Goal: Obtain resource: Download file/media

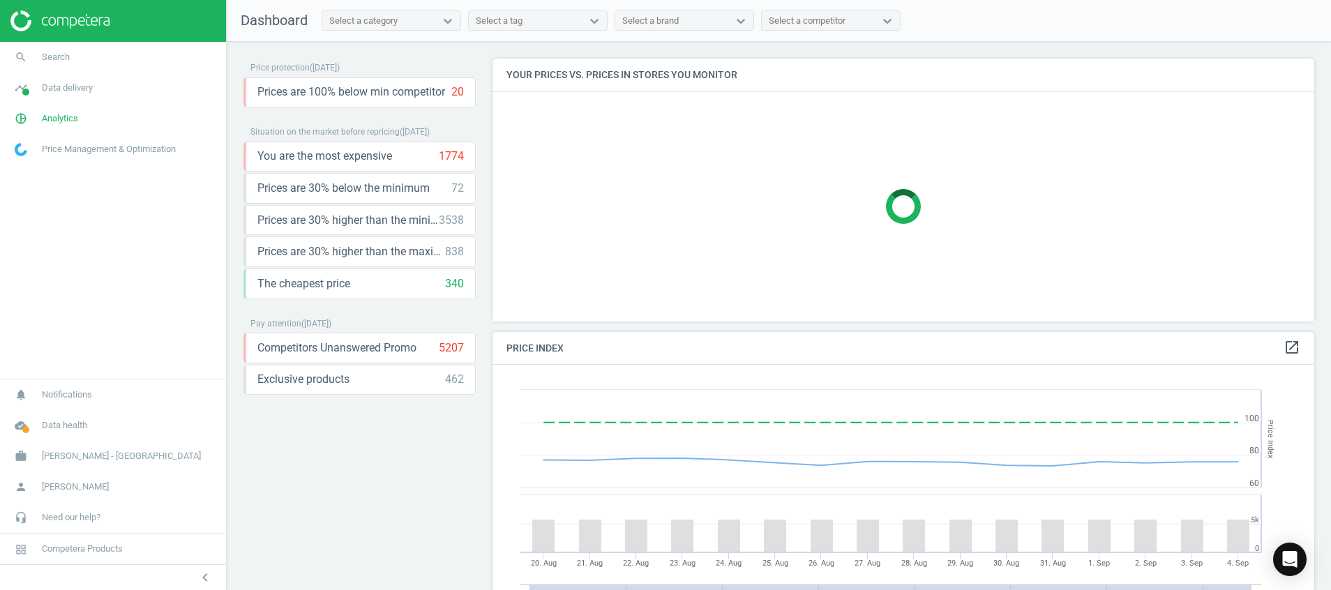
click at [91, 18] on img at bounding box center [59, 20] width 99 height 21
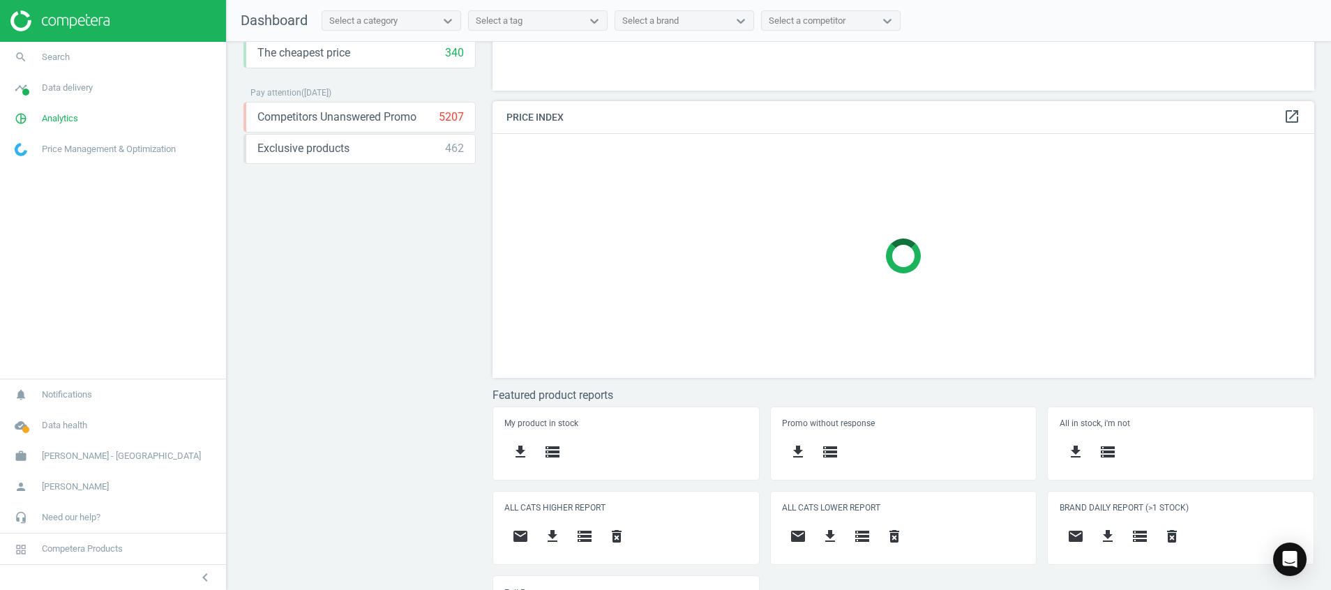
scroll to position [292, 0]
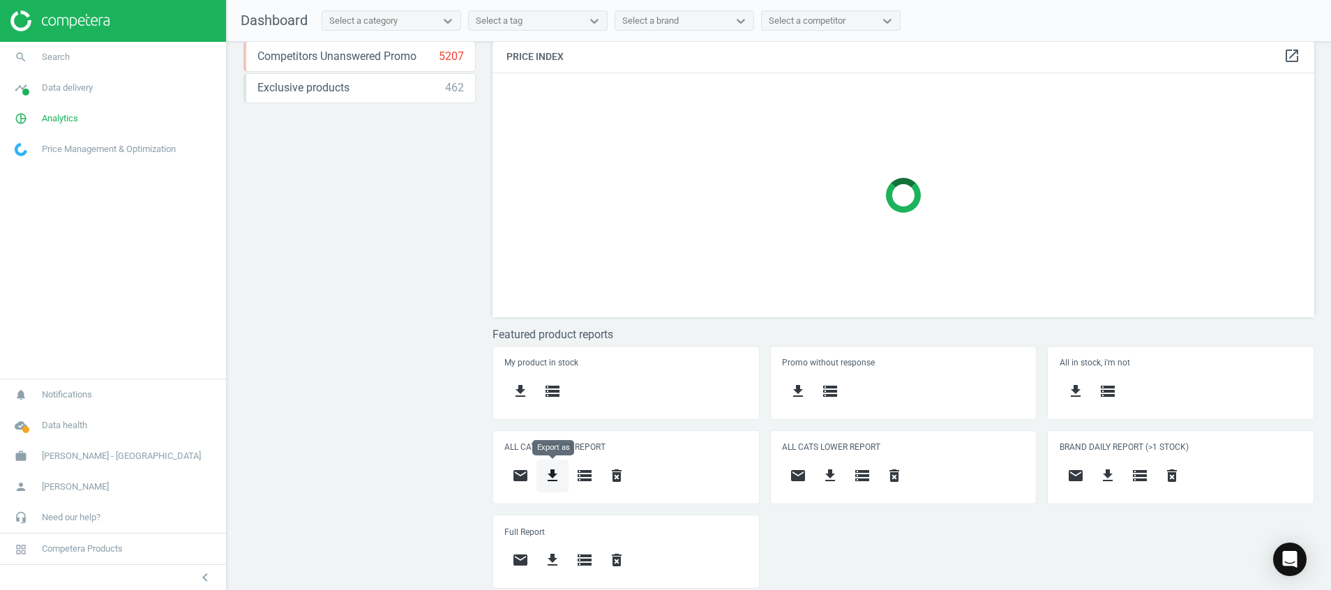
click at [551, 474] on icon "get_app" at bounding box center [552, 475] width 17 height 17
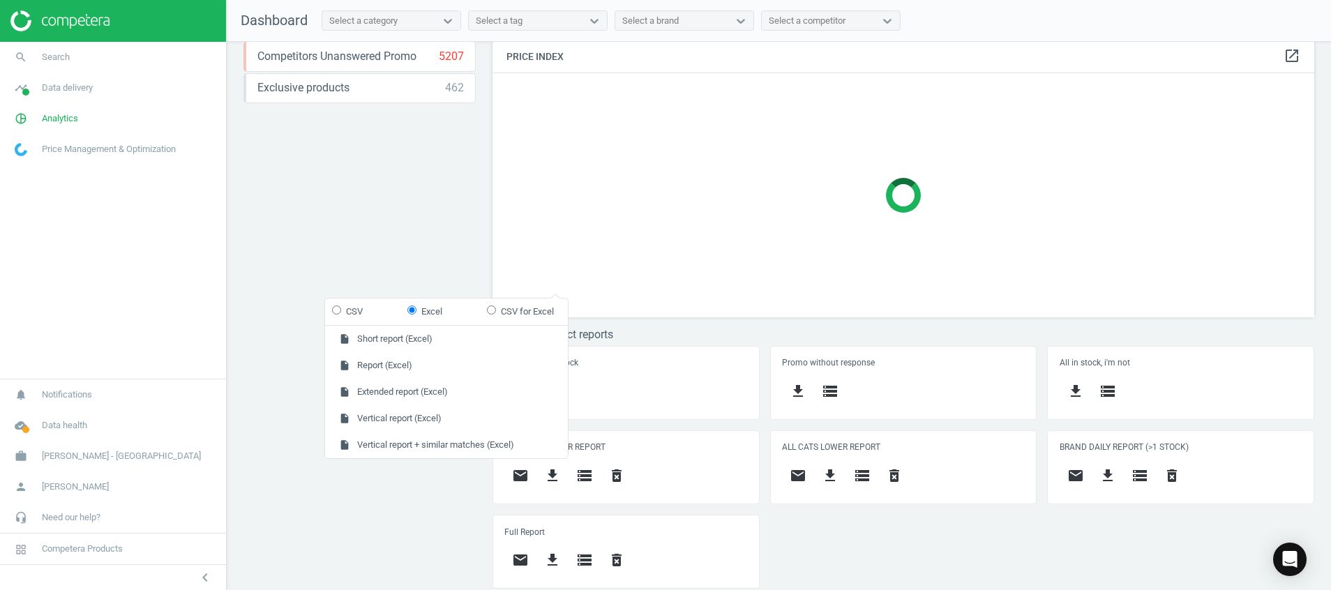
click at [312, 227] on div "Price protection ( 04.09.25 ) Prices are 100% below min competitor 20 keyboard_…" at bounding box center [359, 28] width 232 height 522
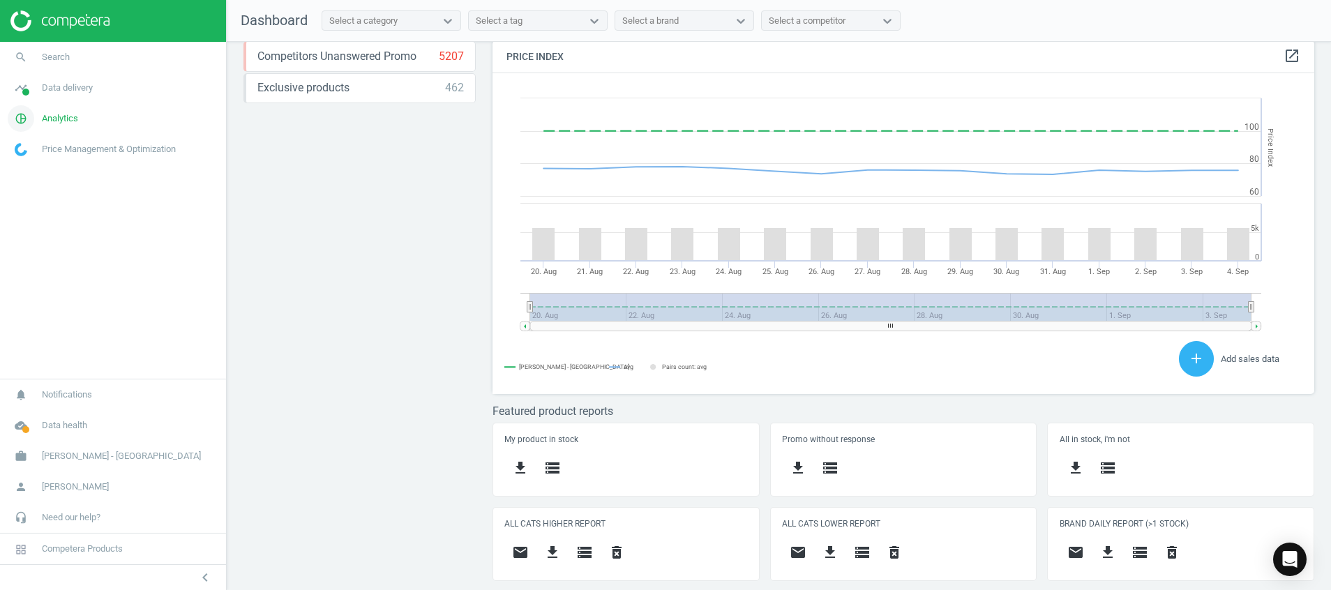
scroll to position [309, 838]
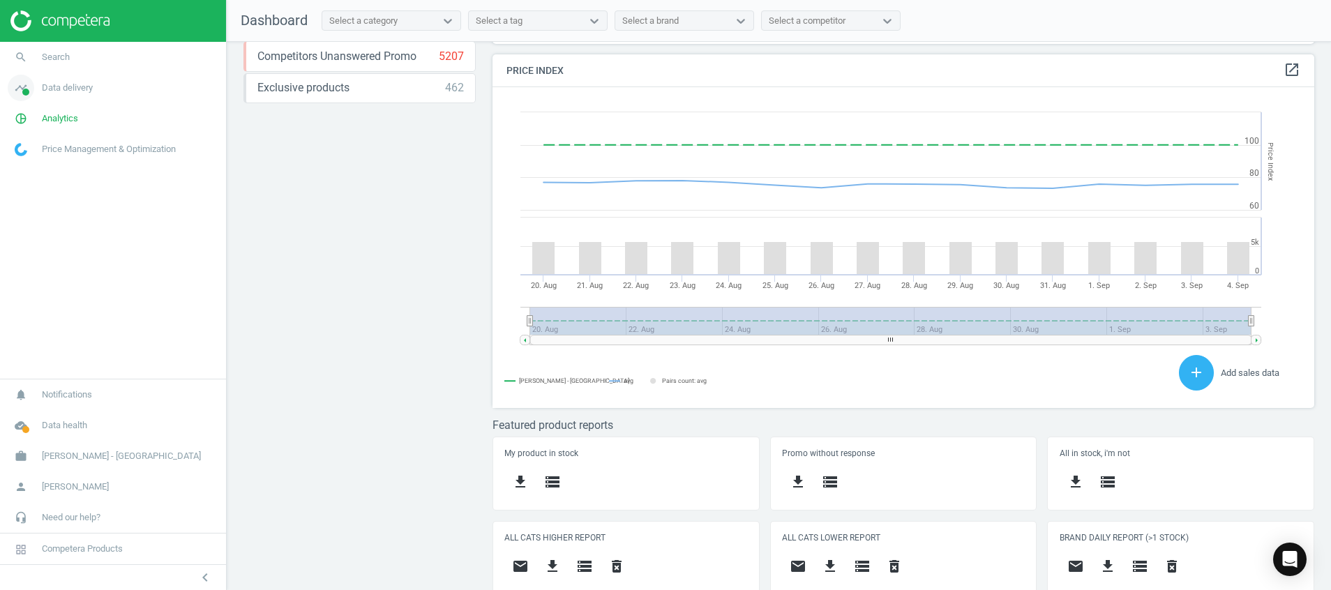
click at [14, 98] on icon "timeline" at bounding box center [21, 88] width 27 height 27
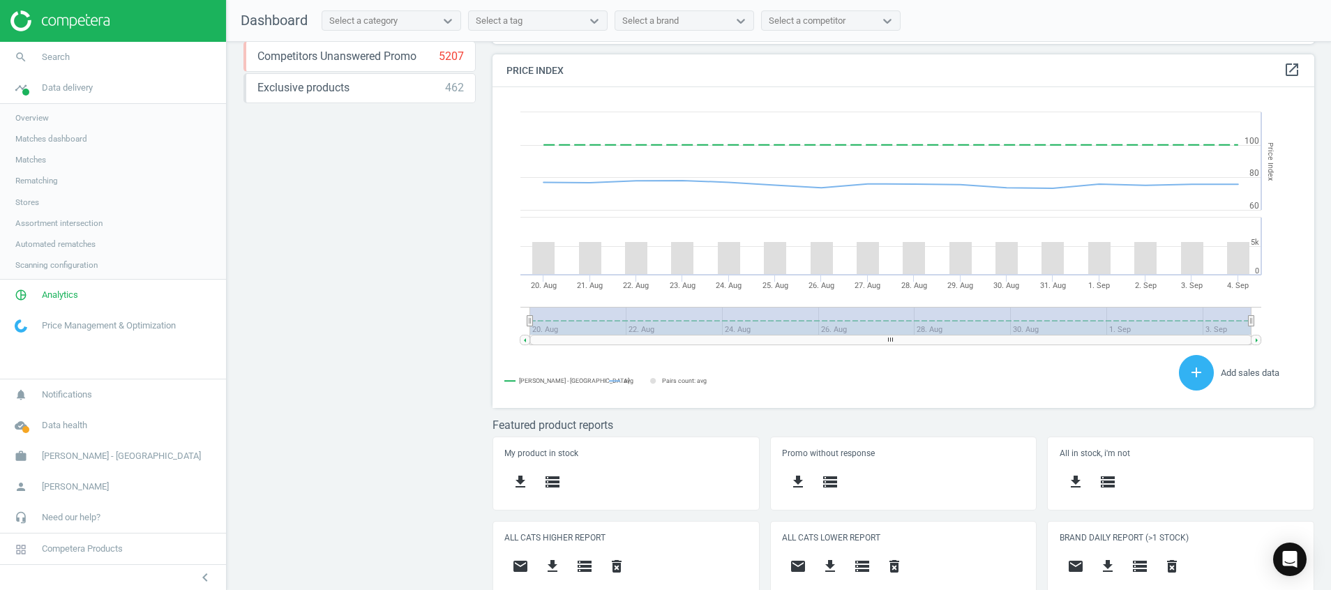
click at [34, 202] on span "Stores" at bounding box center [27, 202] width 24 height 11
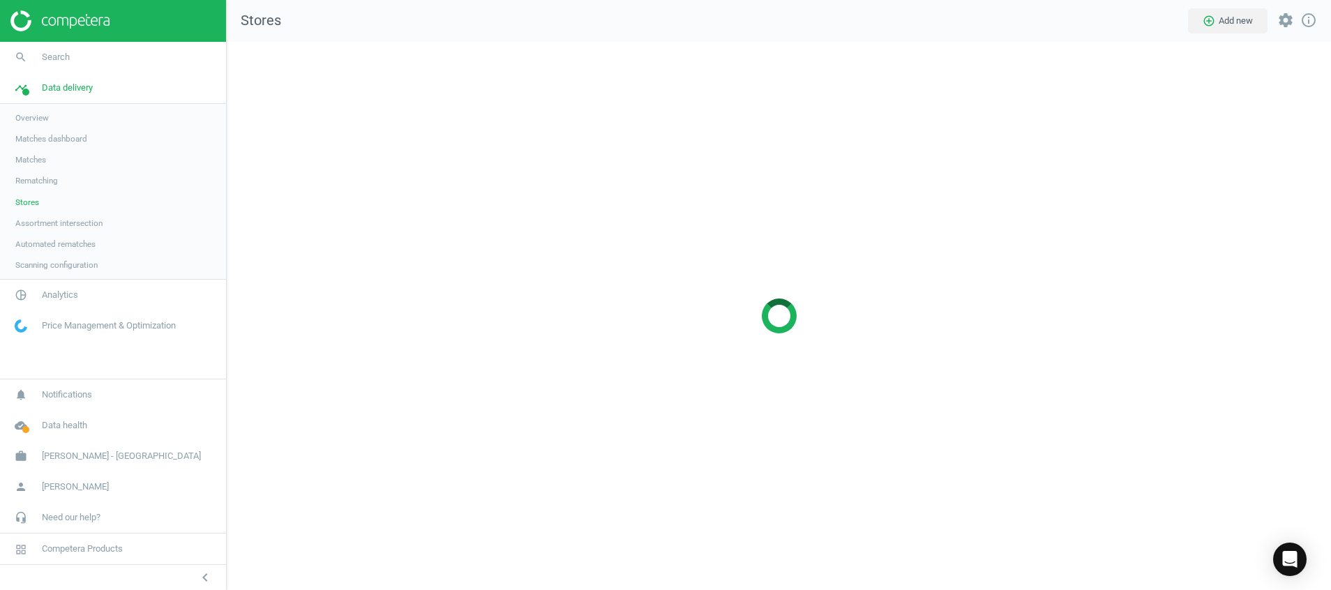
scroll to position [581, 1137]
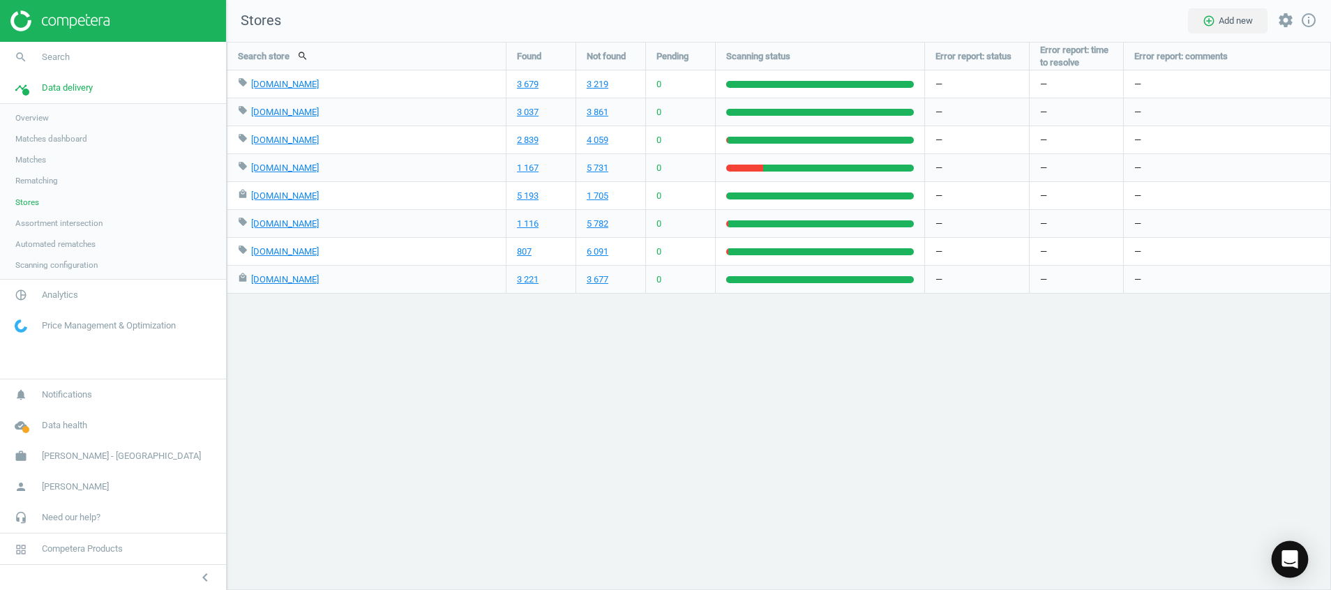
click at [1280, 557] on div "Open Intercom Messenger" at bounding box center [1290, 559] width 37 height 37
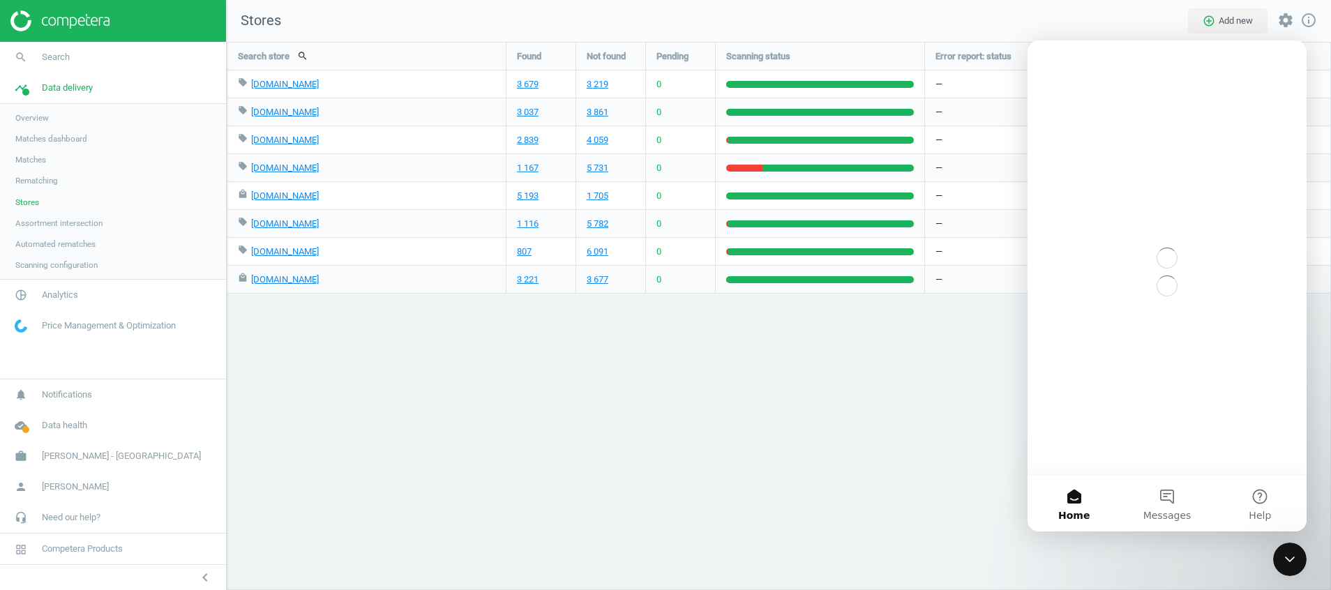
scroll to position [0, 0]
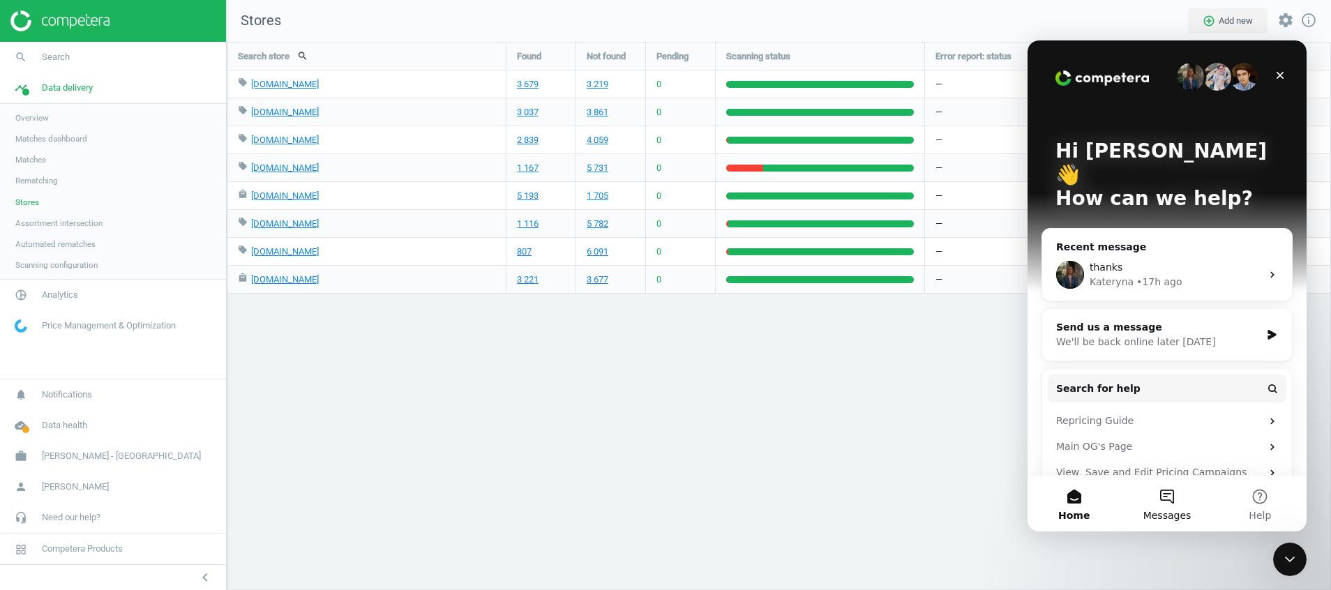
click at [1175, 518] on span "Messages" at bounding box center [1167, 516] width 48 height 10
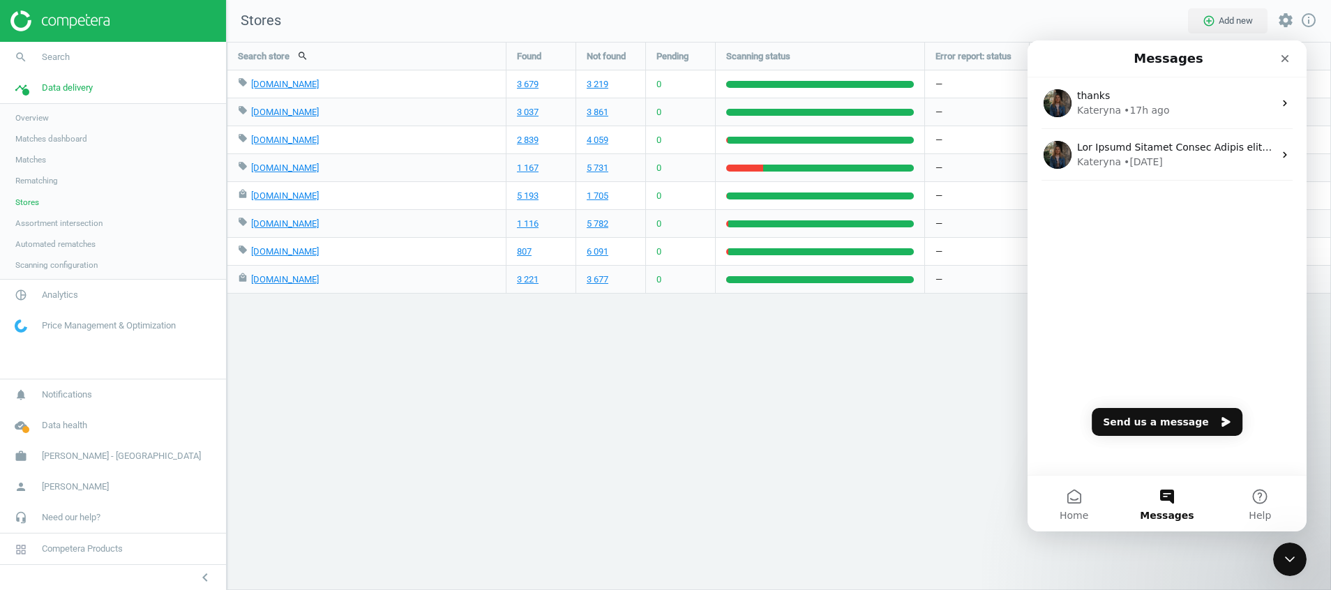
click at [719, 558] on div "Search store search Found Not found Pending Scanning status Error report: statu…" at bounding box center [779, 316] width 1104 height 548
click at [1282, 58] on icon "Close" at bounding box center [1284, 58] width 11 height 11
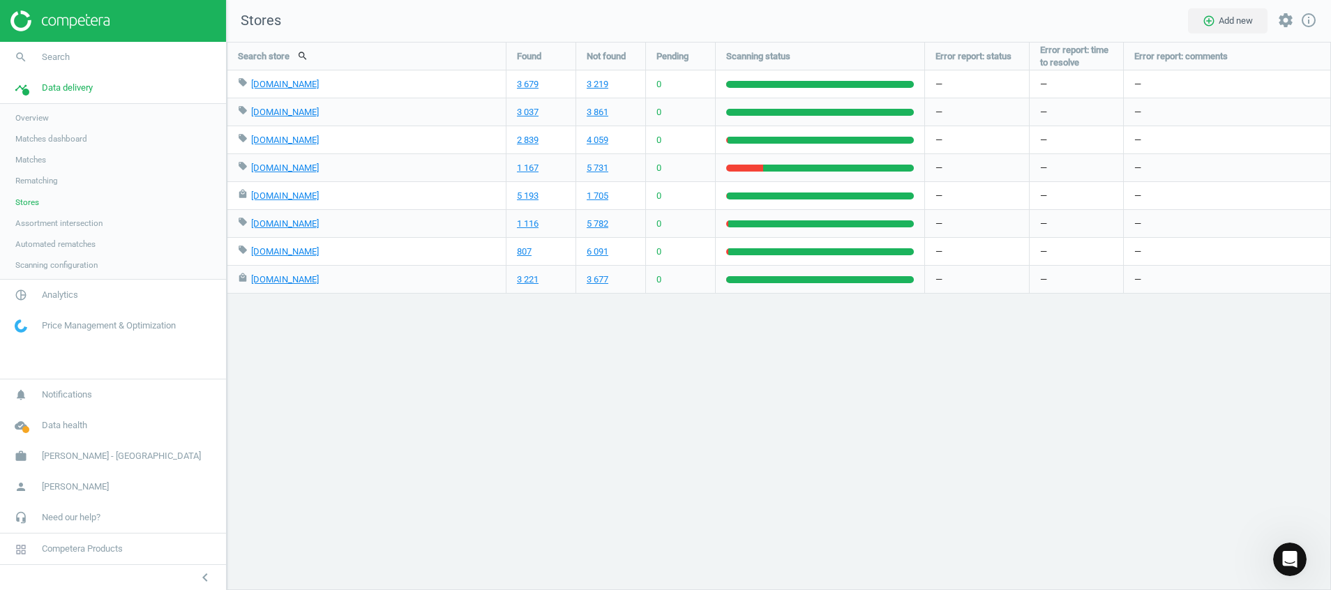
click at [74, 23] on img at bounding box center [59, 20] width 99 height 21
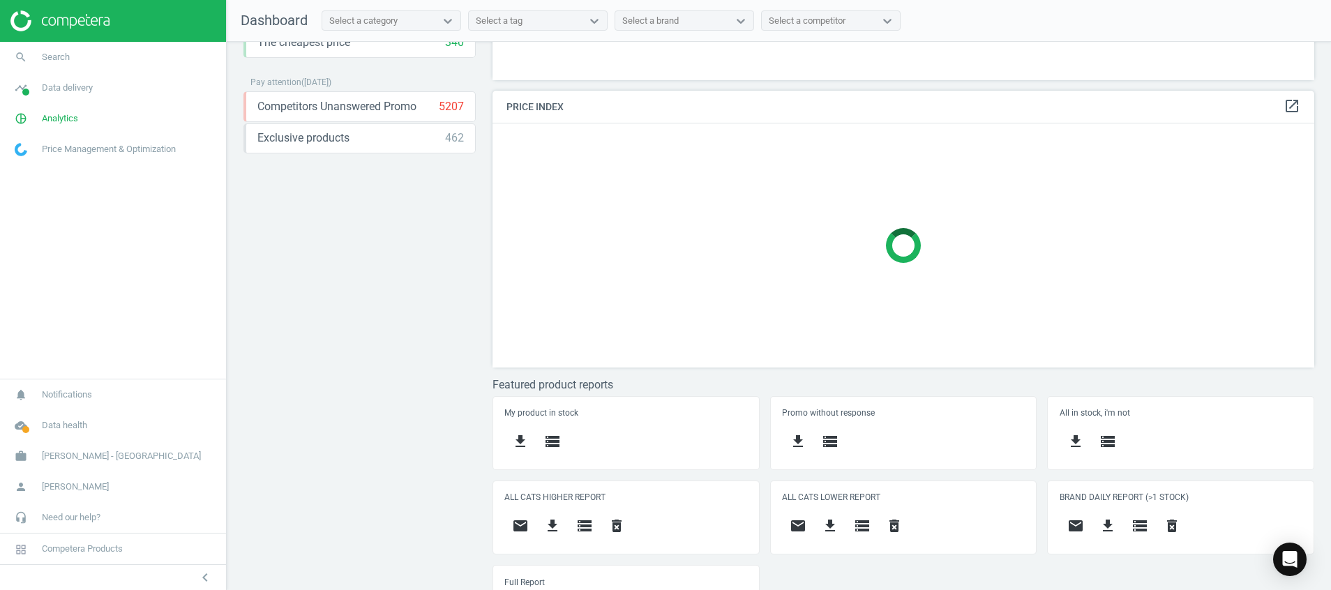
scroll to position [292, 0]
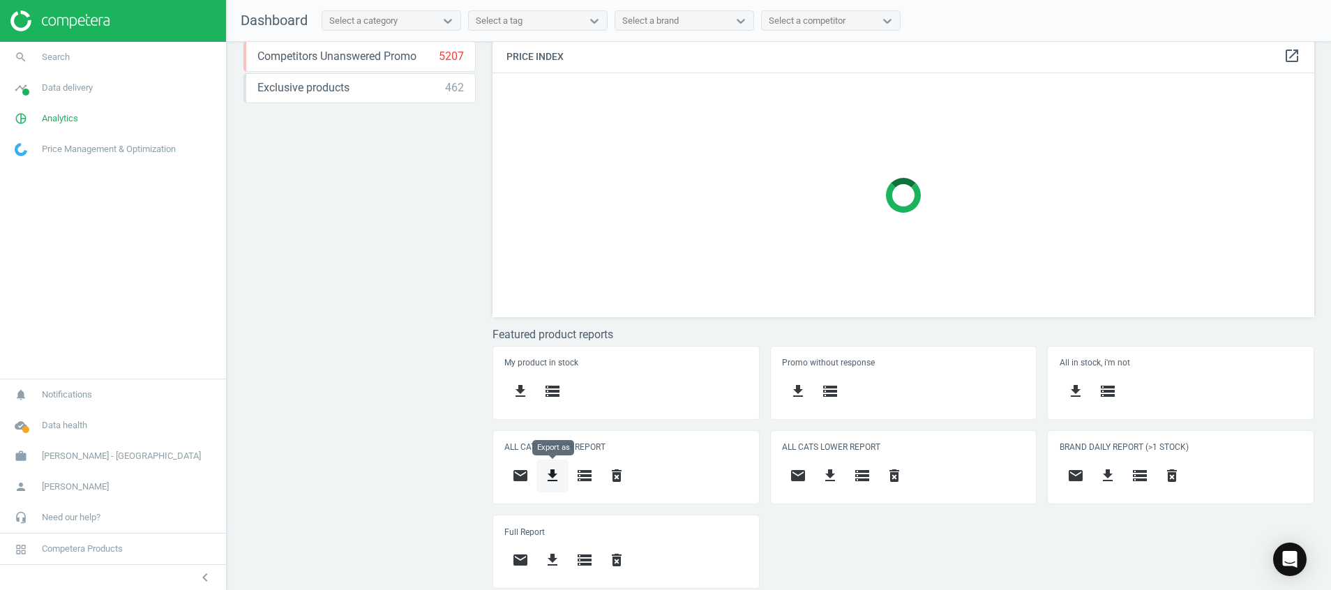
click at [561, 465] on button "get_app" at bounding box center [552, 476] width 32 height 33
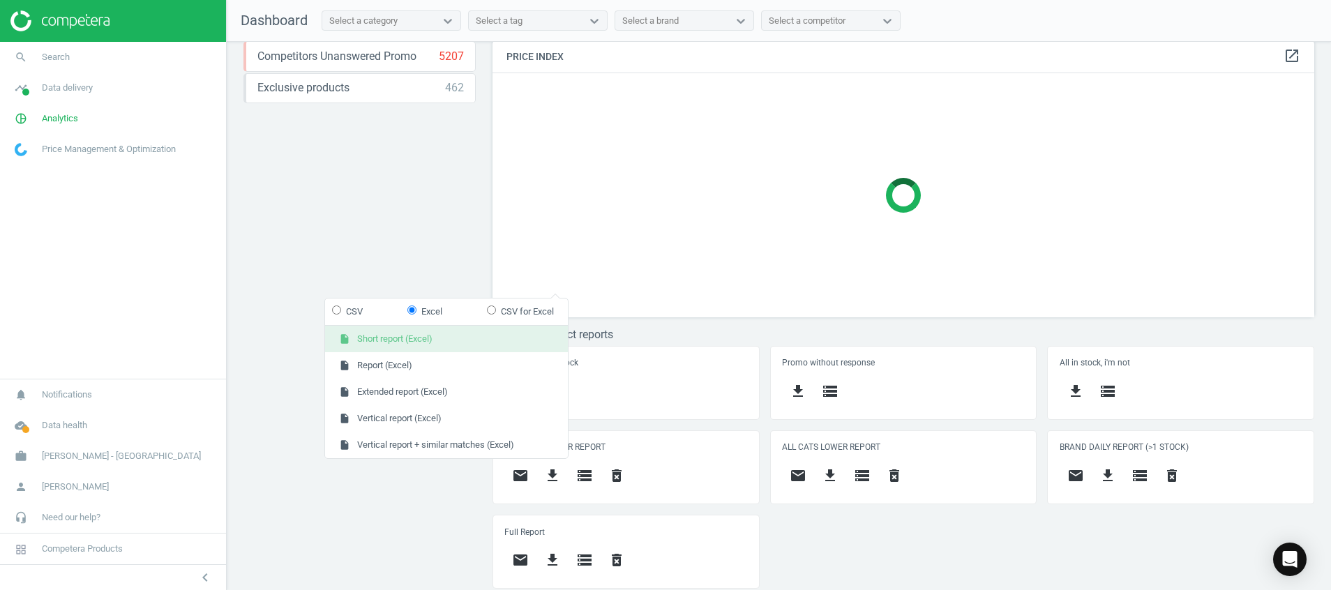
click at [481, 338] on button "insert_drive_file Short report (Excel)" at bounding box center [446, 339] width 243 height 27
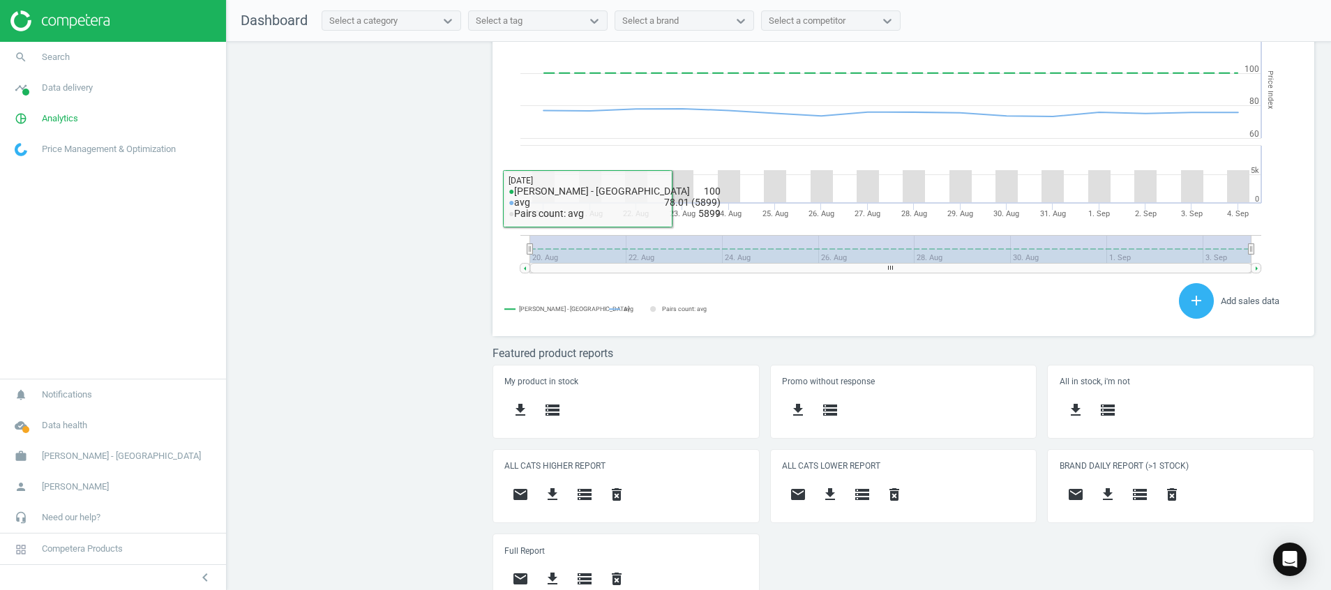
scroll to position [382, 0]
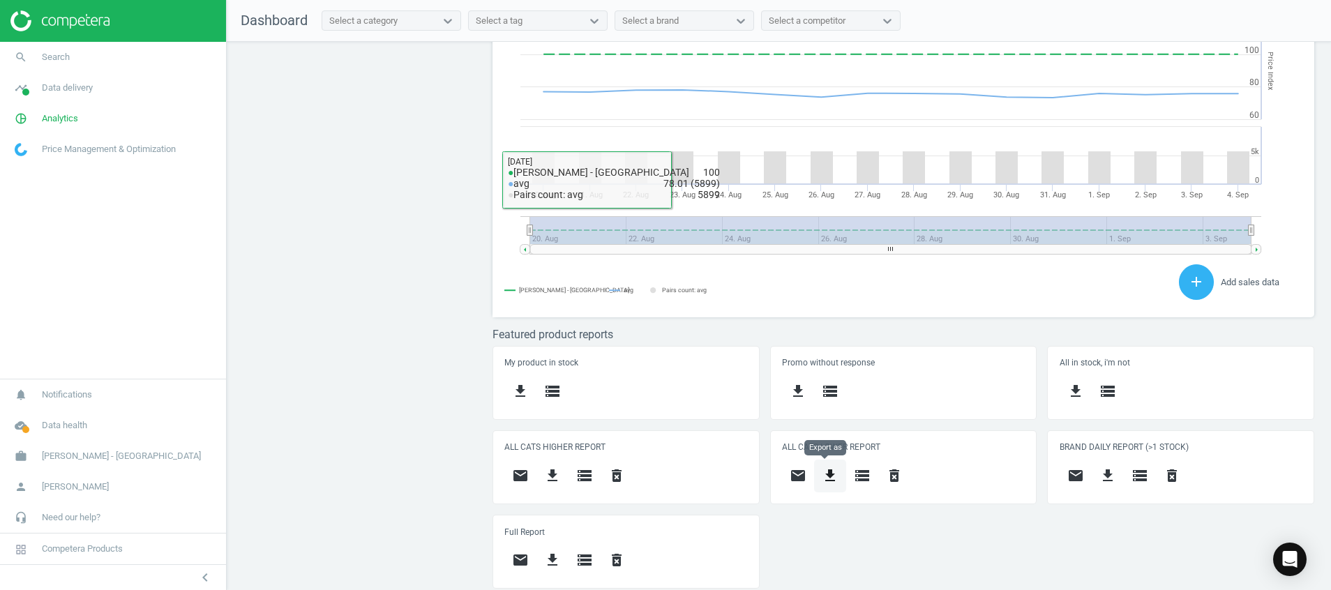
click at [831, 468] on icon "get_app" at bounding box center [830, 475] width 17 height 17
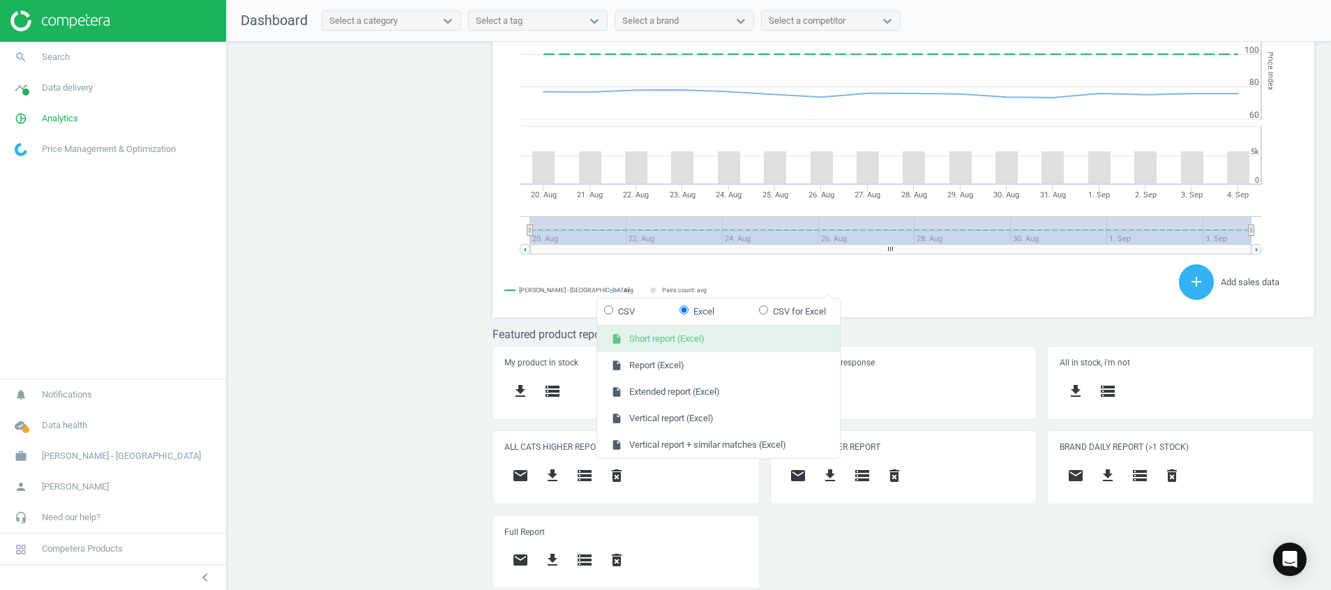
click at [776, 334] on button "insert_drive_file Short report (Excel)" at bounding box center [718, 339] width 243 height 27
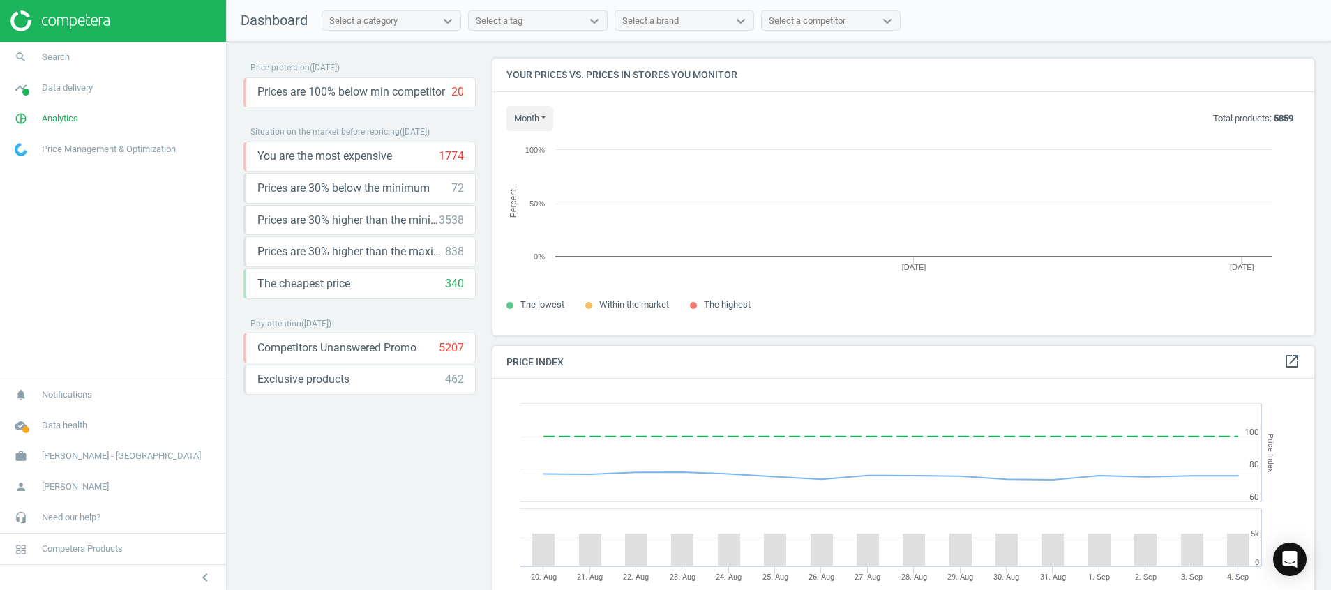
scroll to position [309, 838]
